Goal: Find specific page/section: Find specific page/section

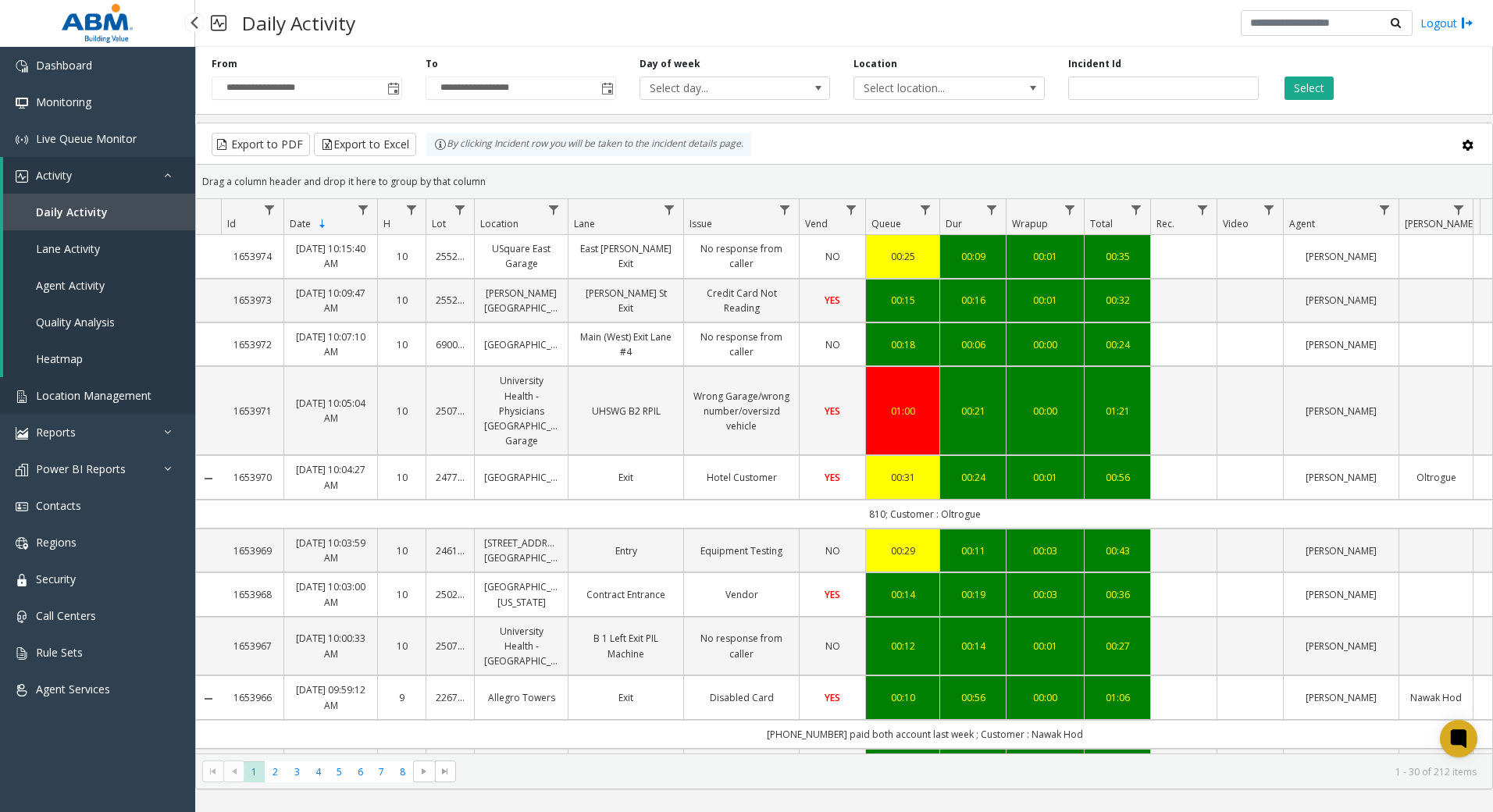
click at [80, 404] on link "Location Management" at bounding box center [97, 395] width 196 height 37
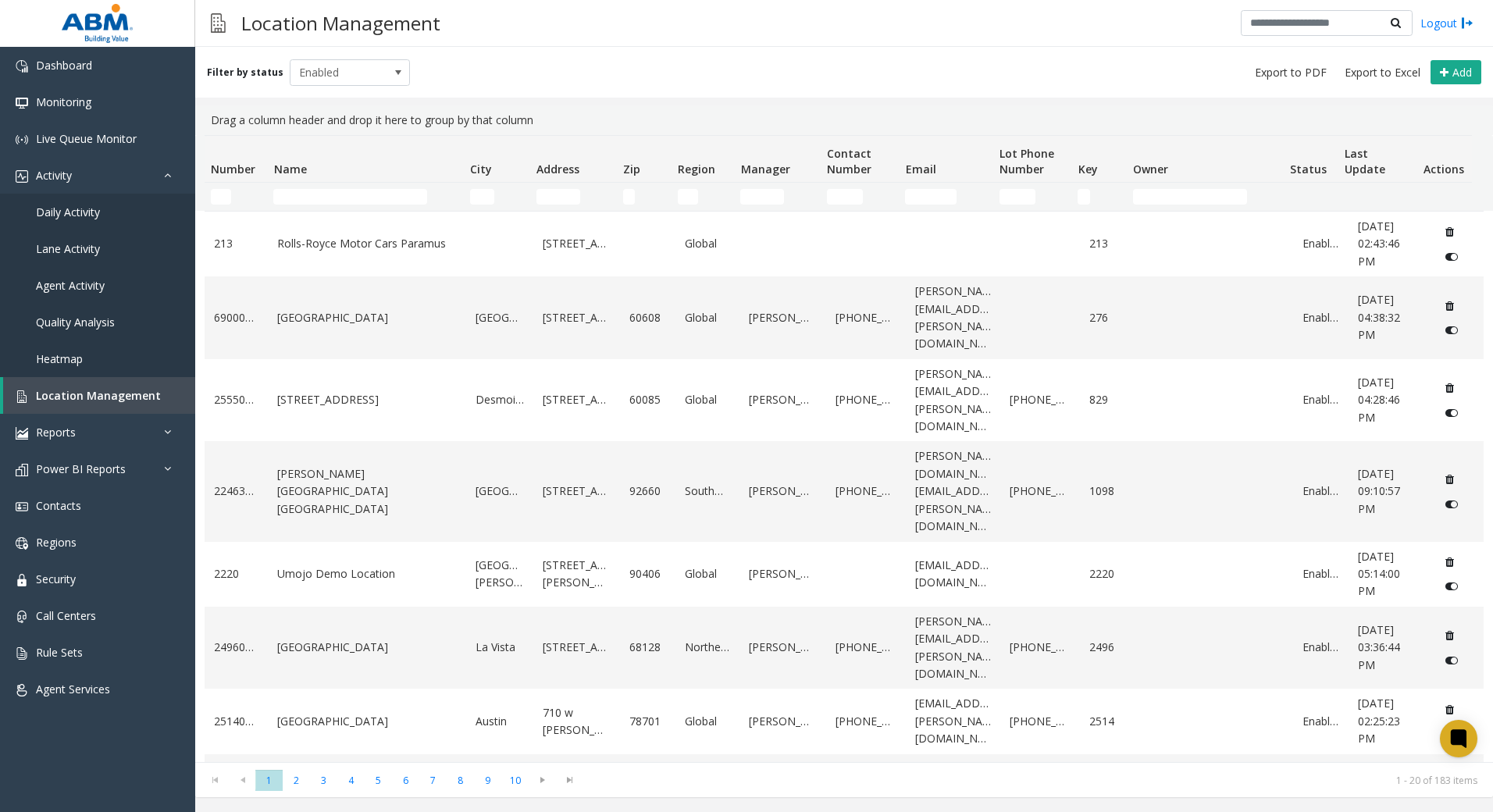
click at [325, 208] on td "Name Filter" at bounding box center [365, 196] width 196 height 28
click at [325, 203] on input "Name Filter" at bounding box center [351, 196] width 154 height 15
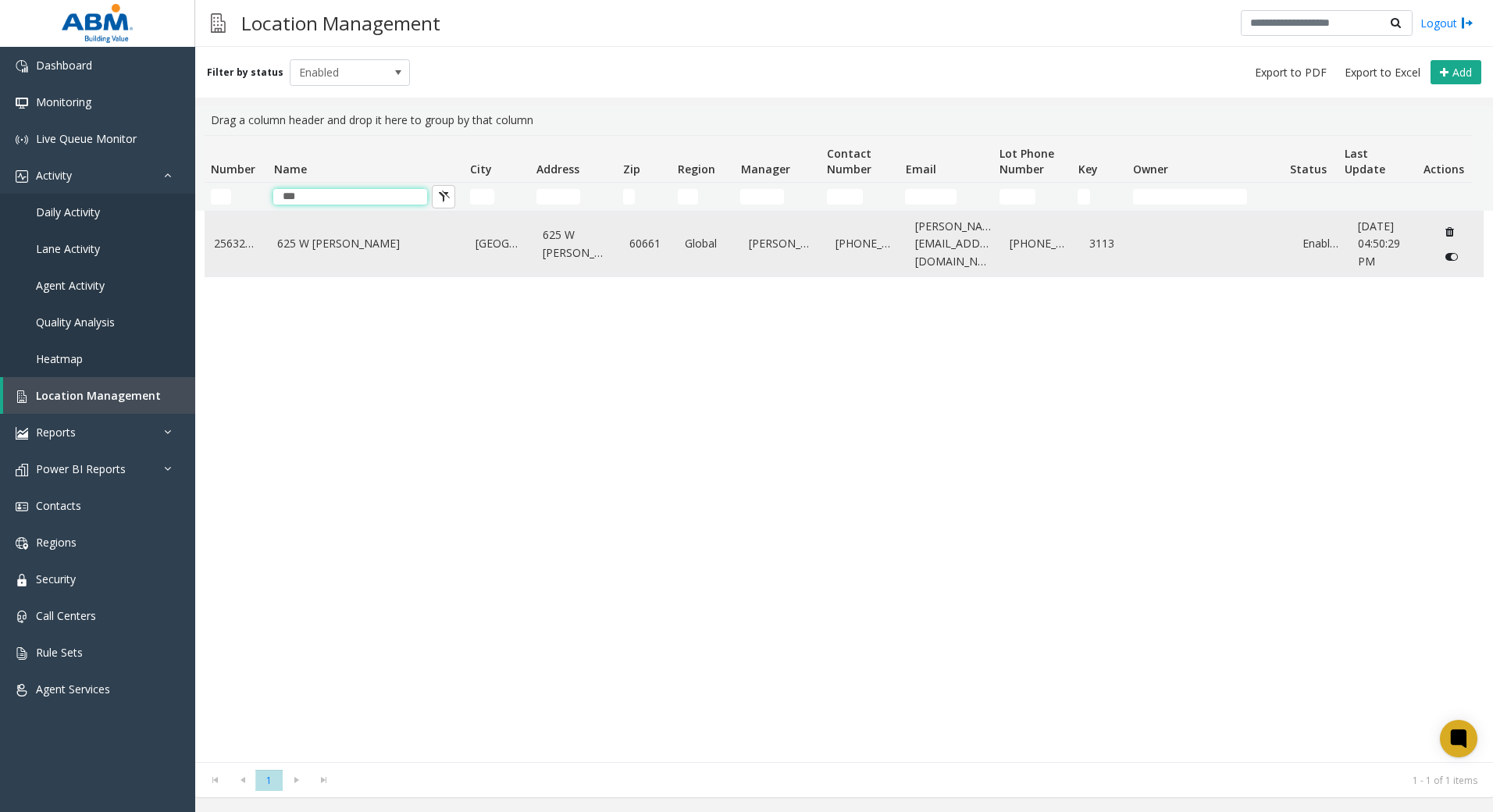
type input "***"
click at [309, 268] on td "625 W [PERSON_NAME]" at bounding box center [367, 244] width 198 height 65
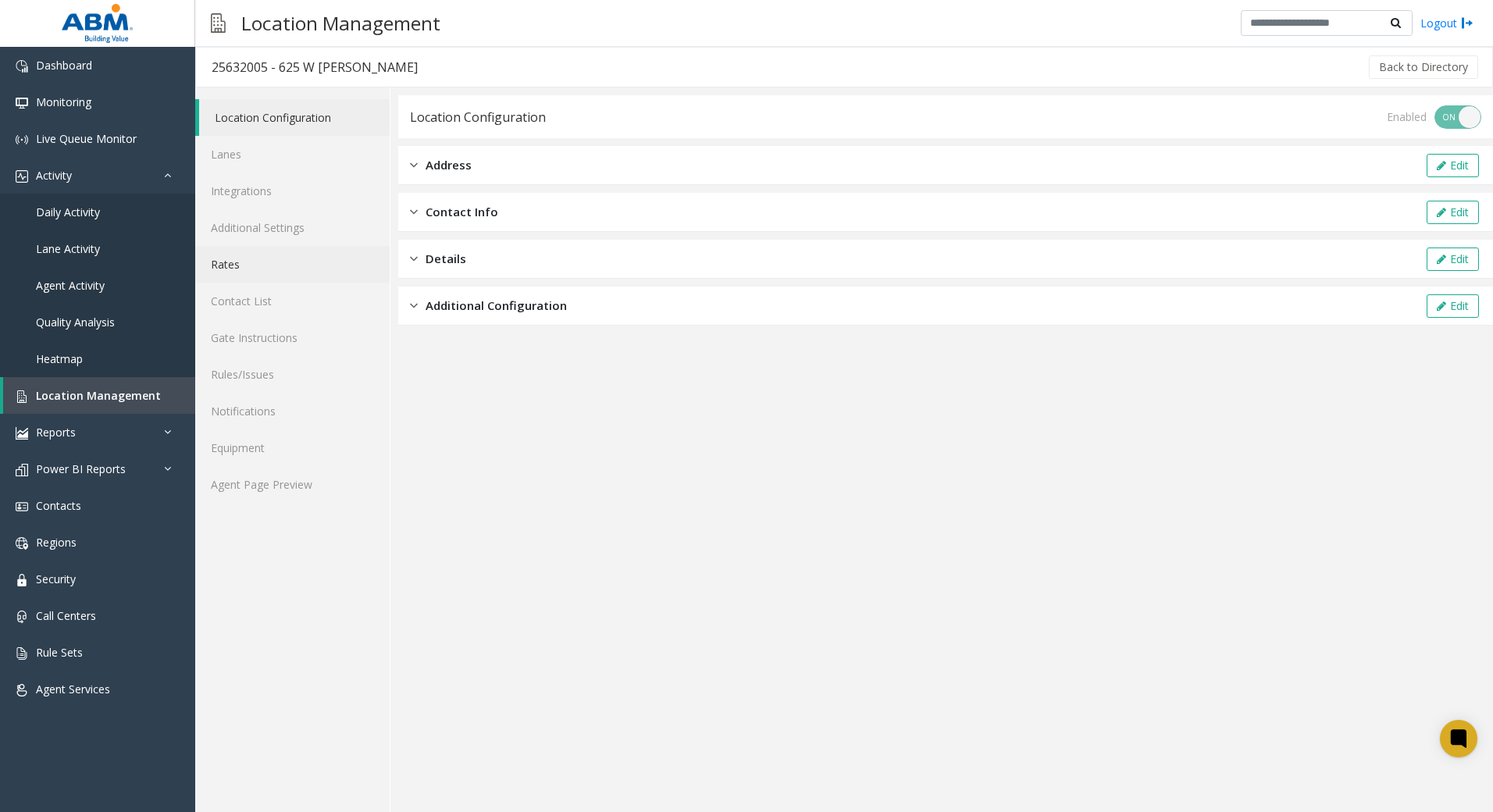
click at [244, 268] on link "Rates" at bounding box center [293, 264] width 195 height 37
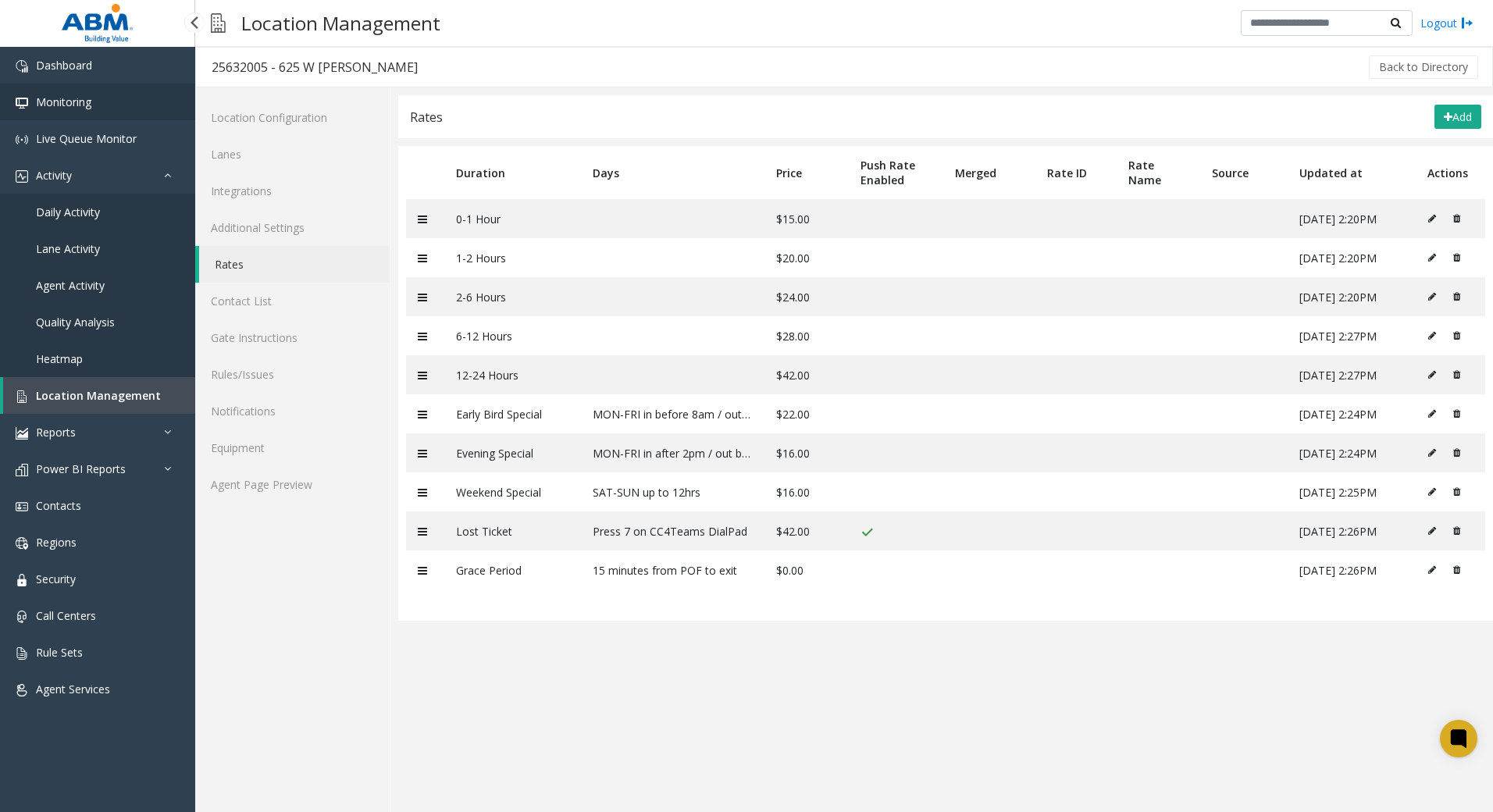
click at [89, 110] on link "Monitoring" at bounding box center [97, 101] width 196 height 37
